Goal: Information Seeking & Learning: Find contact information

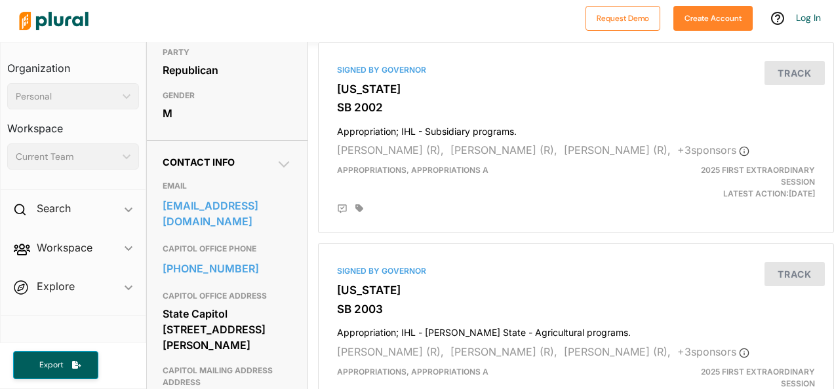
scroll to position [393, 0]
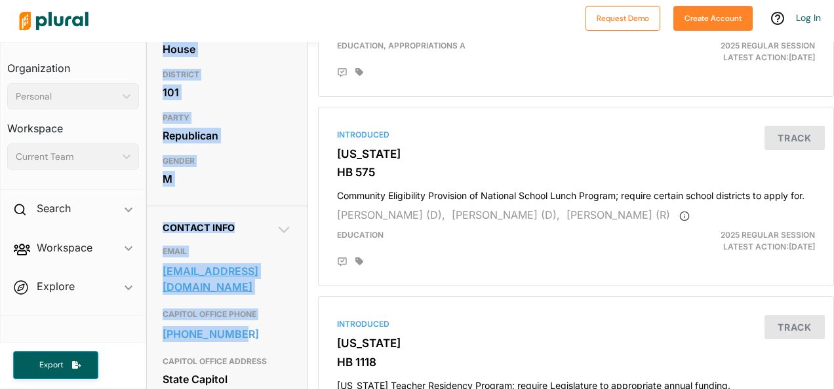
scroll to position [257, 0]
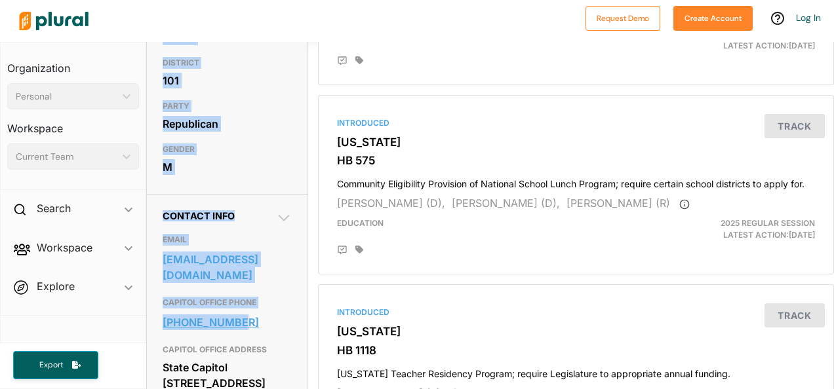
drag, startPoint x: 162, startPoint y: 163, endPoint x: 260, endPoint y: 346, distance: 207.4
copy div "Representative STATE Mississippi CHAMBER House DISTRICT 101 PARTY Republican GE…"
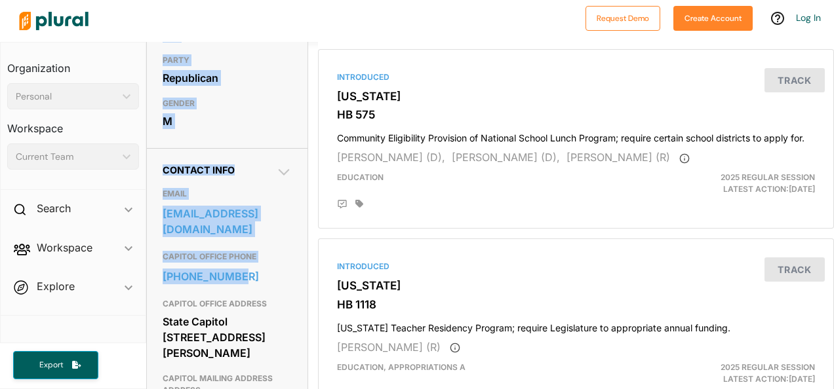
scroll to position [323, 0]
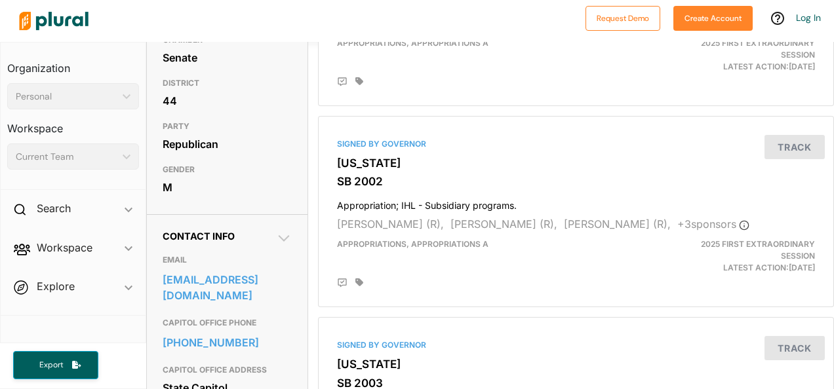
scroll to position [262, 0]
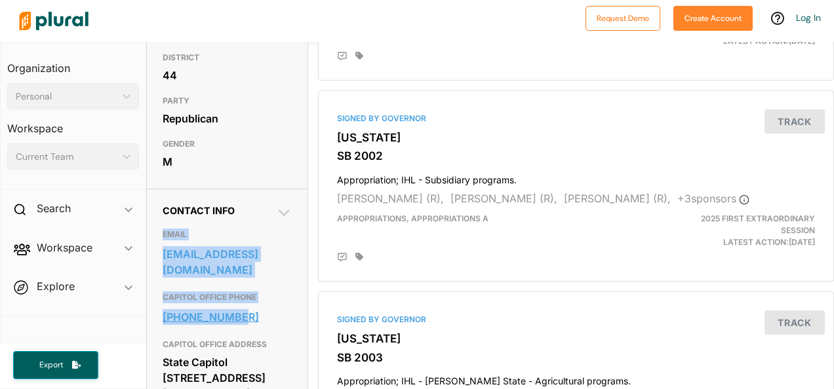
drag, startPoint x: 163, startPoint y: 231, endPoint x: 244, endPoint y: 299, distance: 105.7
click at [244, 299] on div "EMAIL jpolk@senate.ms.gov CAPITOL OFFICE PHONE 601-359-2886 CAPITOL OFFICE ADDR…" at bounding box center [227, 344] width 129 height 257
copy div "EMAIL jpolk@senate.ms.gov CAPITOL OFFICE PHONE 601-359-2886"
